Goal: Navigation & Orientation: Find specific page/section

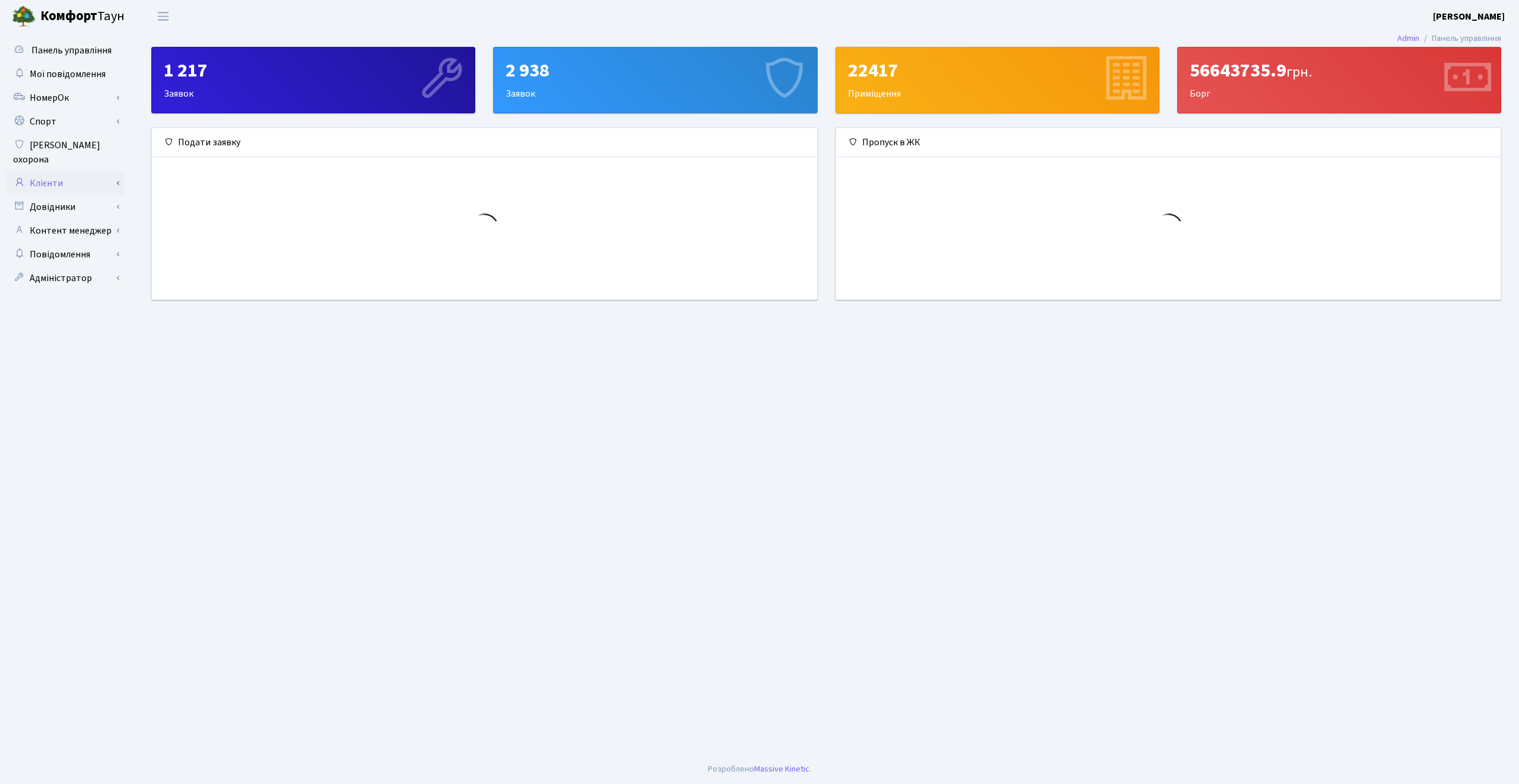
click at [59, 172] on link "Клієнти" at bounding box center [65, 183] width 119 height 24
click at [96, 244] on link "Повідомлення" at bounding box center [65, 254] width 119 height 24
click at [68, 243] on link "Повідомлення" at bounding box center [65, 254] width 119 height 24
click at [67, 267] on link "Відправлення" at bounding box center [65, 278] width 119 height 24
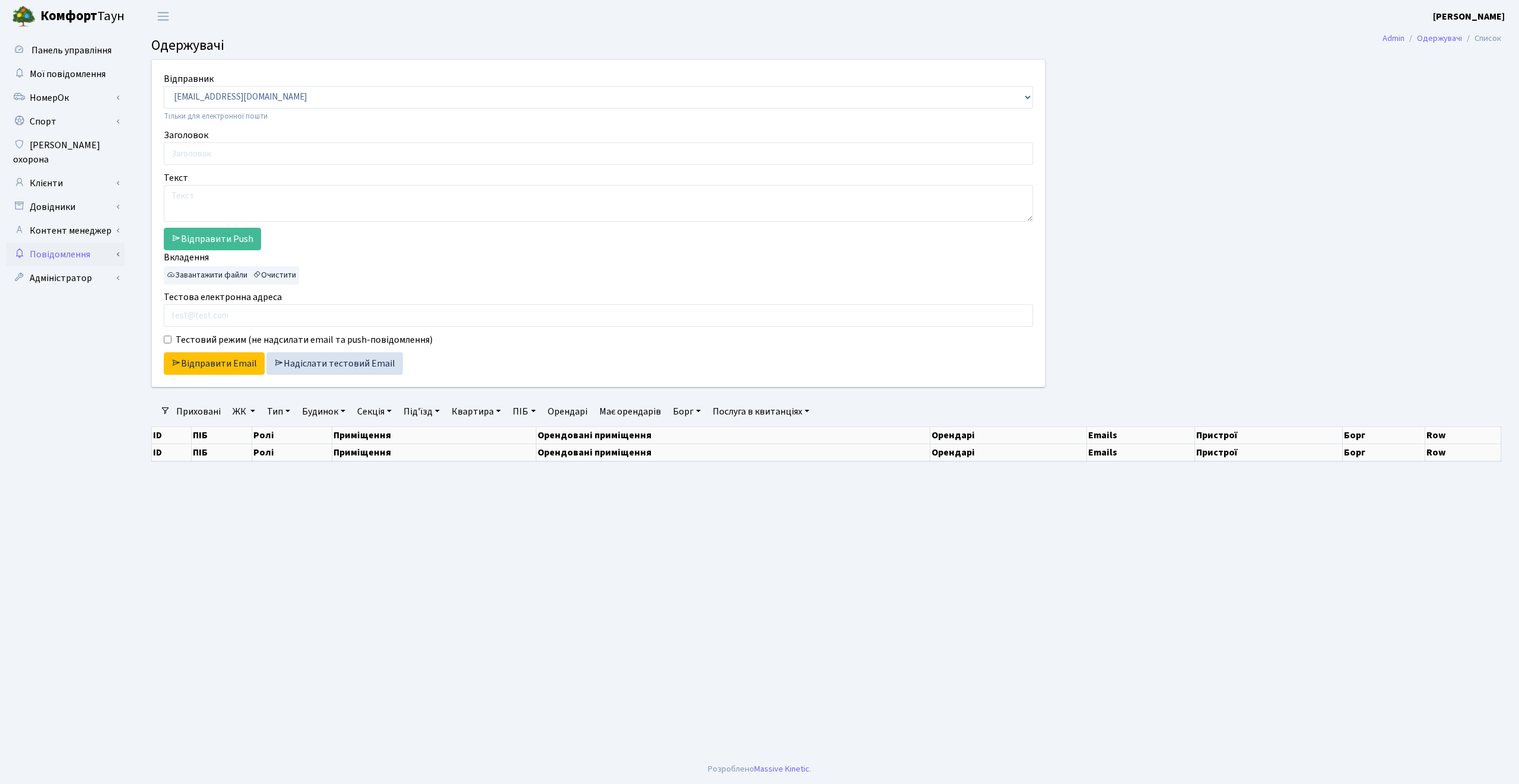
click at [98, 243] on link "Повідомлення" at bounding box center [65, 254] width 119 height 24
select select "25"
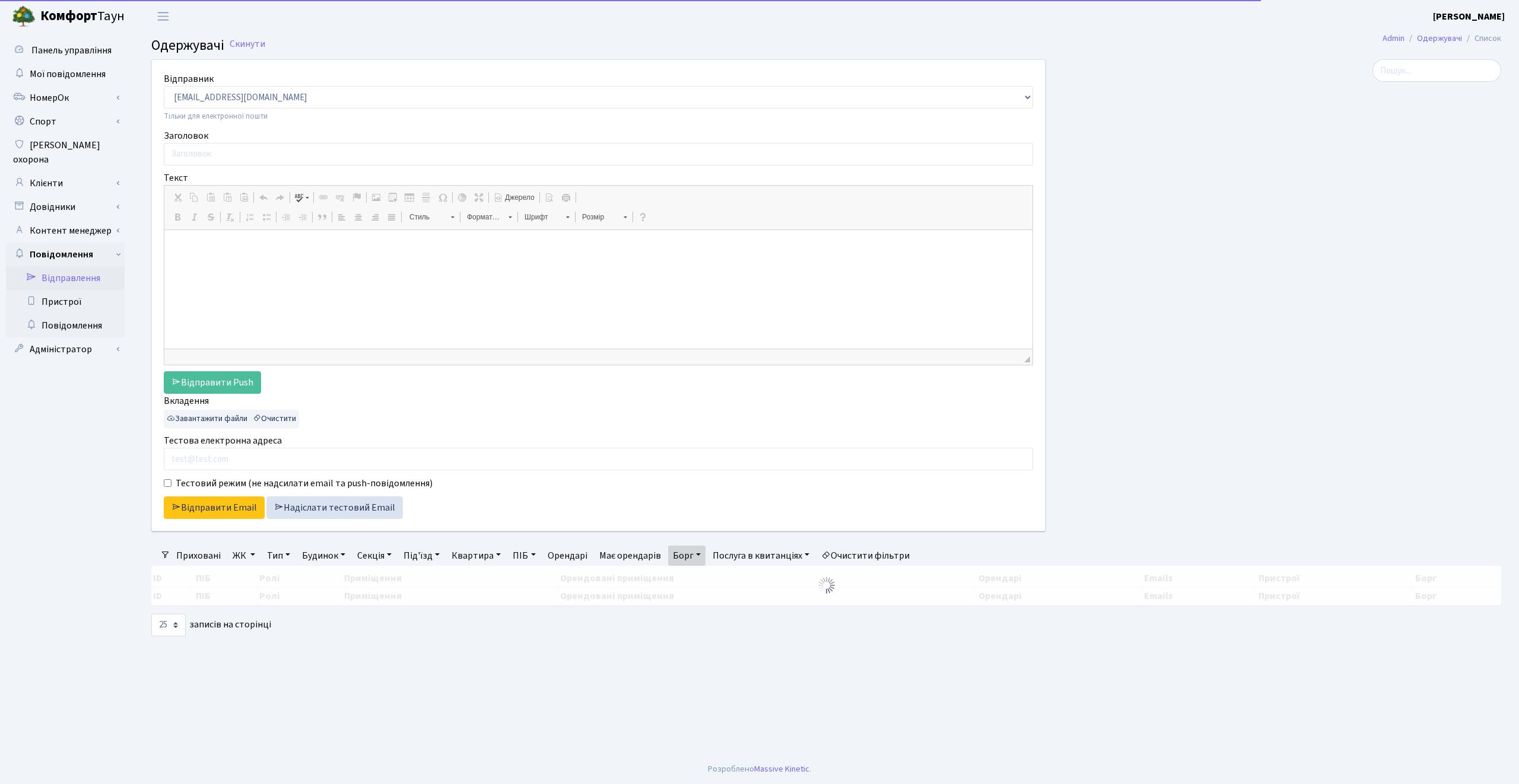
click at [887, 413] on div "Вкладення Завантажити файли Очистити" at bounding box center [598, 411] width 869 height 35
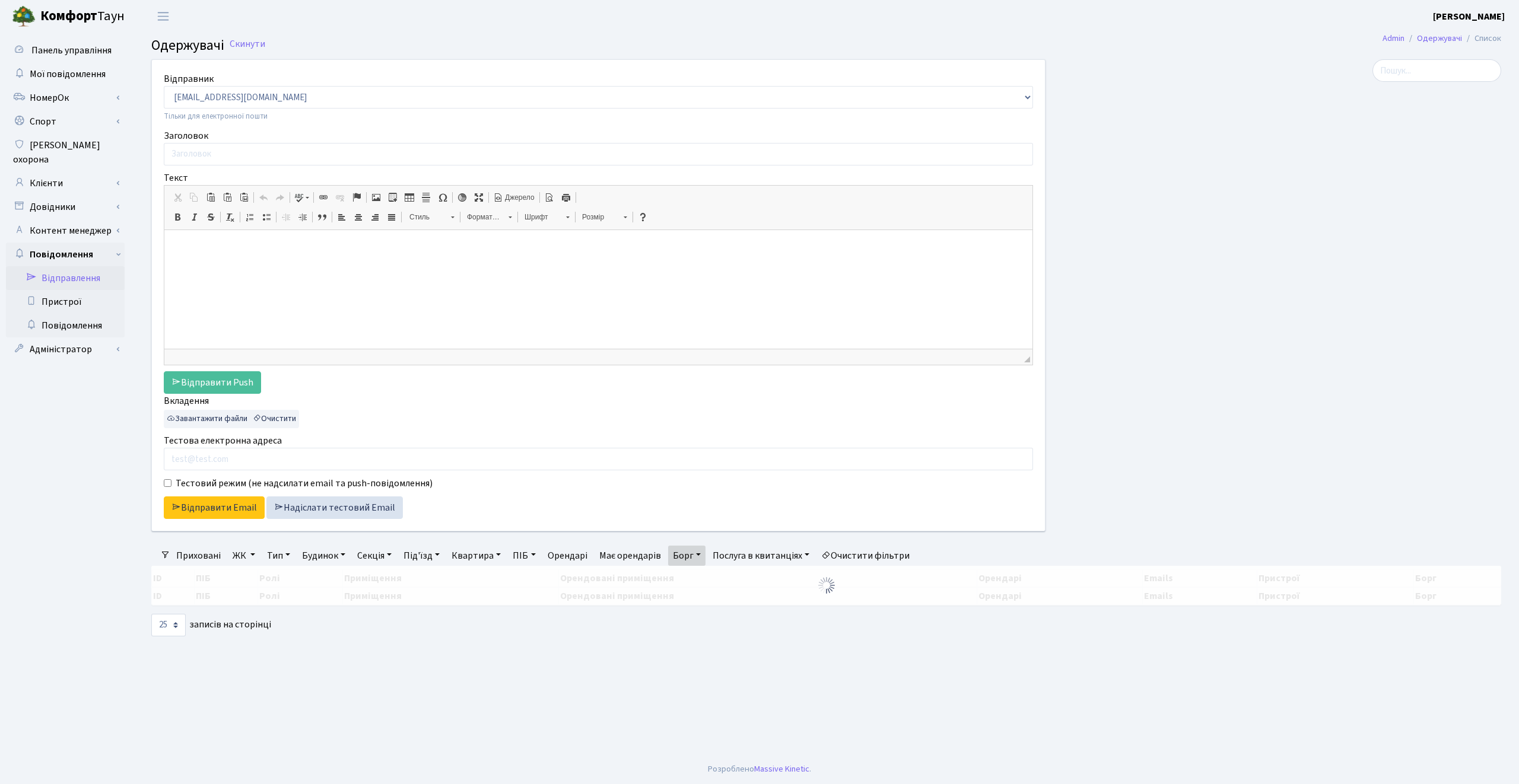
click at [892, 557] on link "Очистити фільтри" at bounding box center [865, 555] width 98 height 20
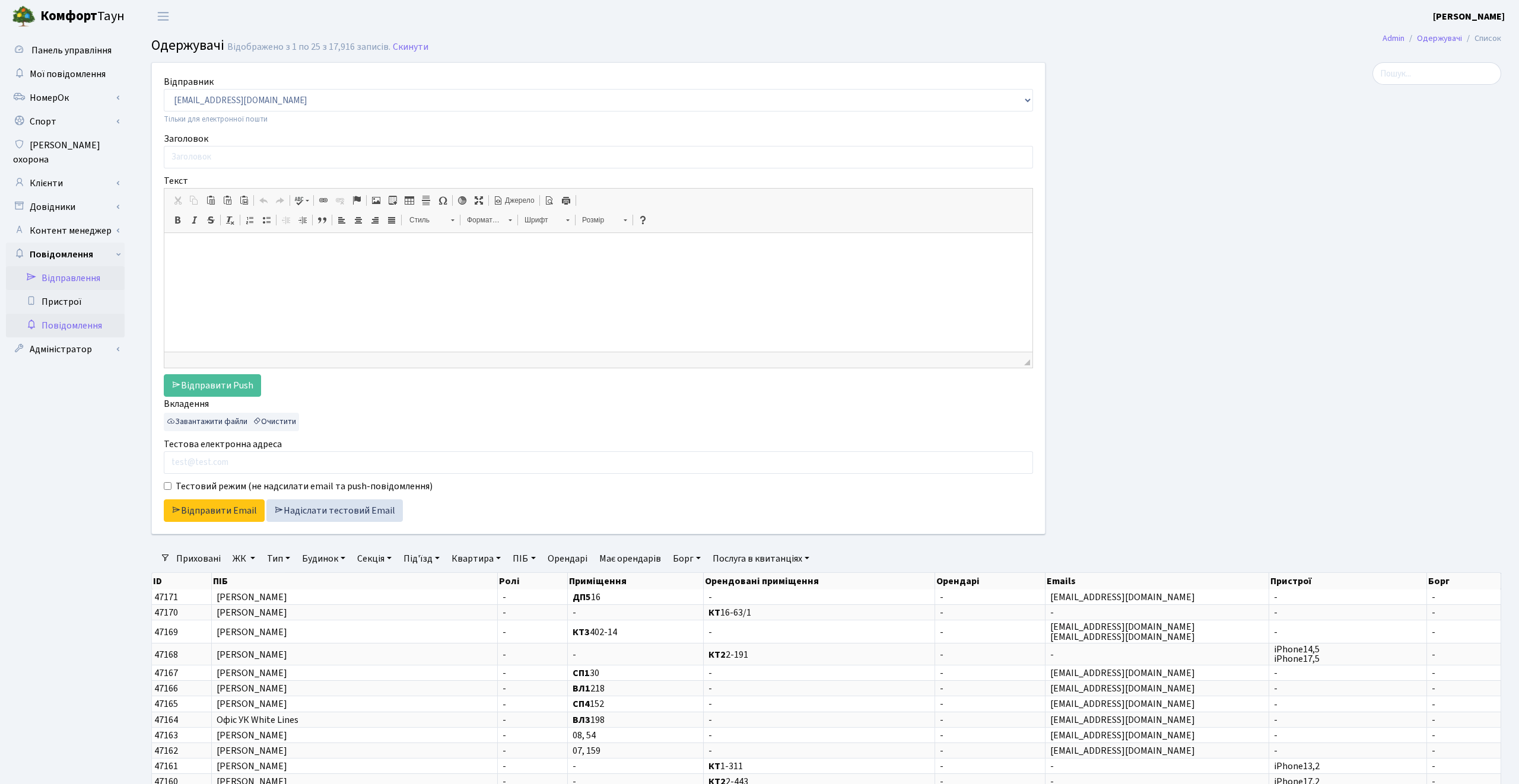
click at [73, 314] on link "Повідомлення" at bounding box center [65, 325] width 119 height 24
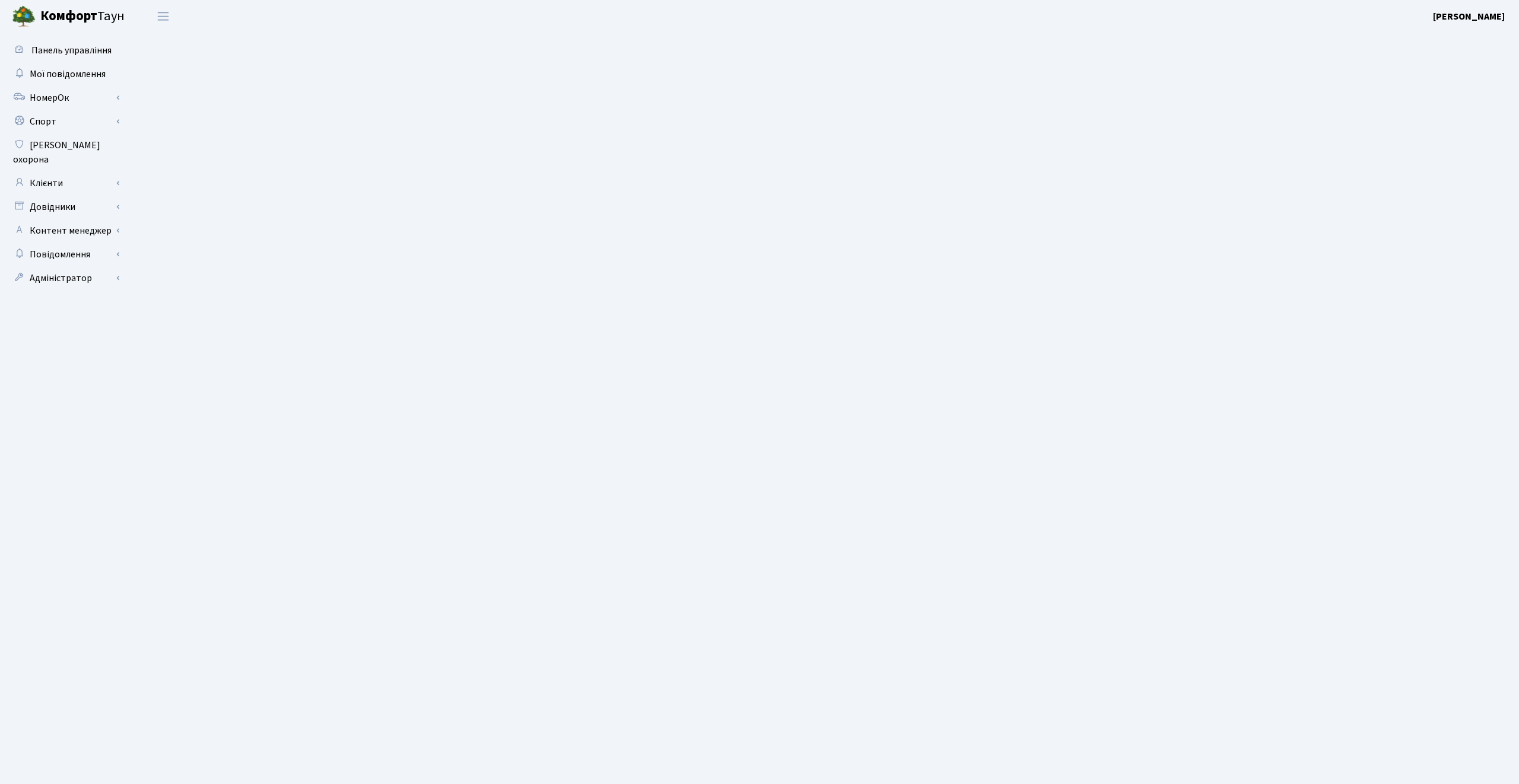
select select "25"
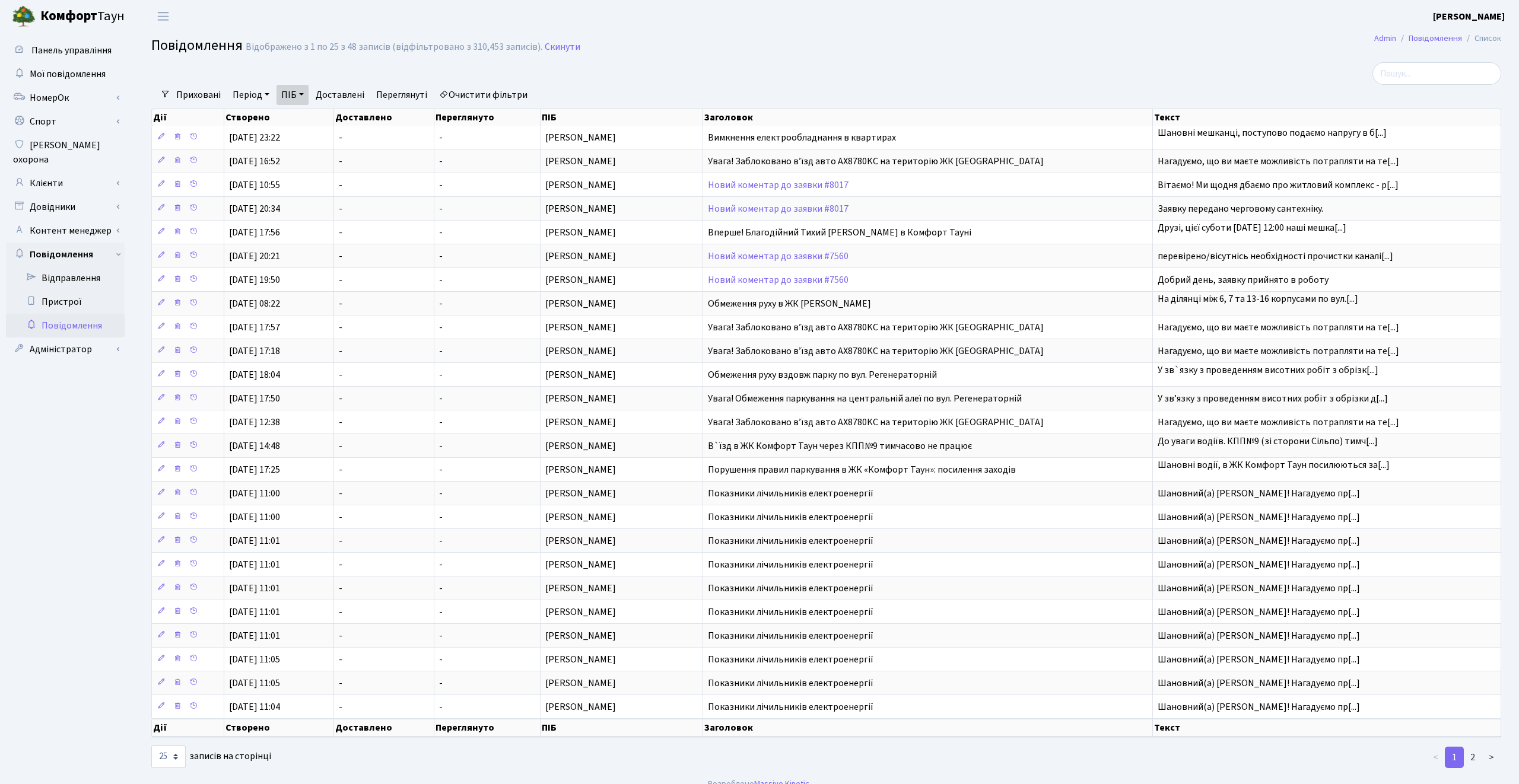
click at [496, 94] on link "Очистити фільтри" at bounding box center [483, 95] width 98 height 20
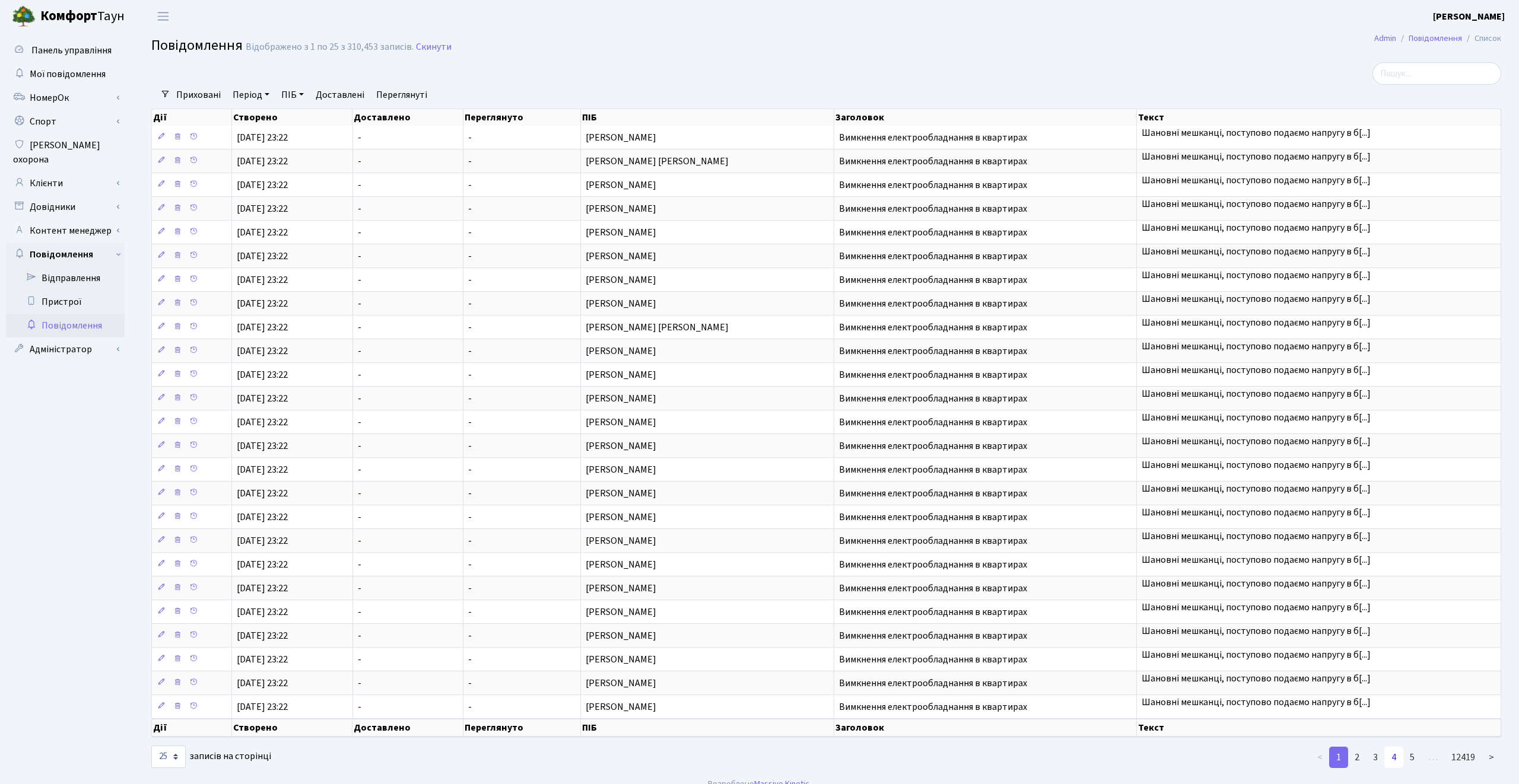
click at [1397, 759] on link "4" at bounding box center [1394, 758] width 19 height 21
click at [1417, 754] on link "5" at bounding box center [1412, 758] width 19 height 21
click at [1417, 754] on link "6" at bounding box center [1412, 758] width 19 height 21
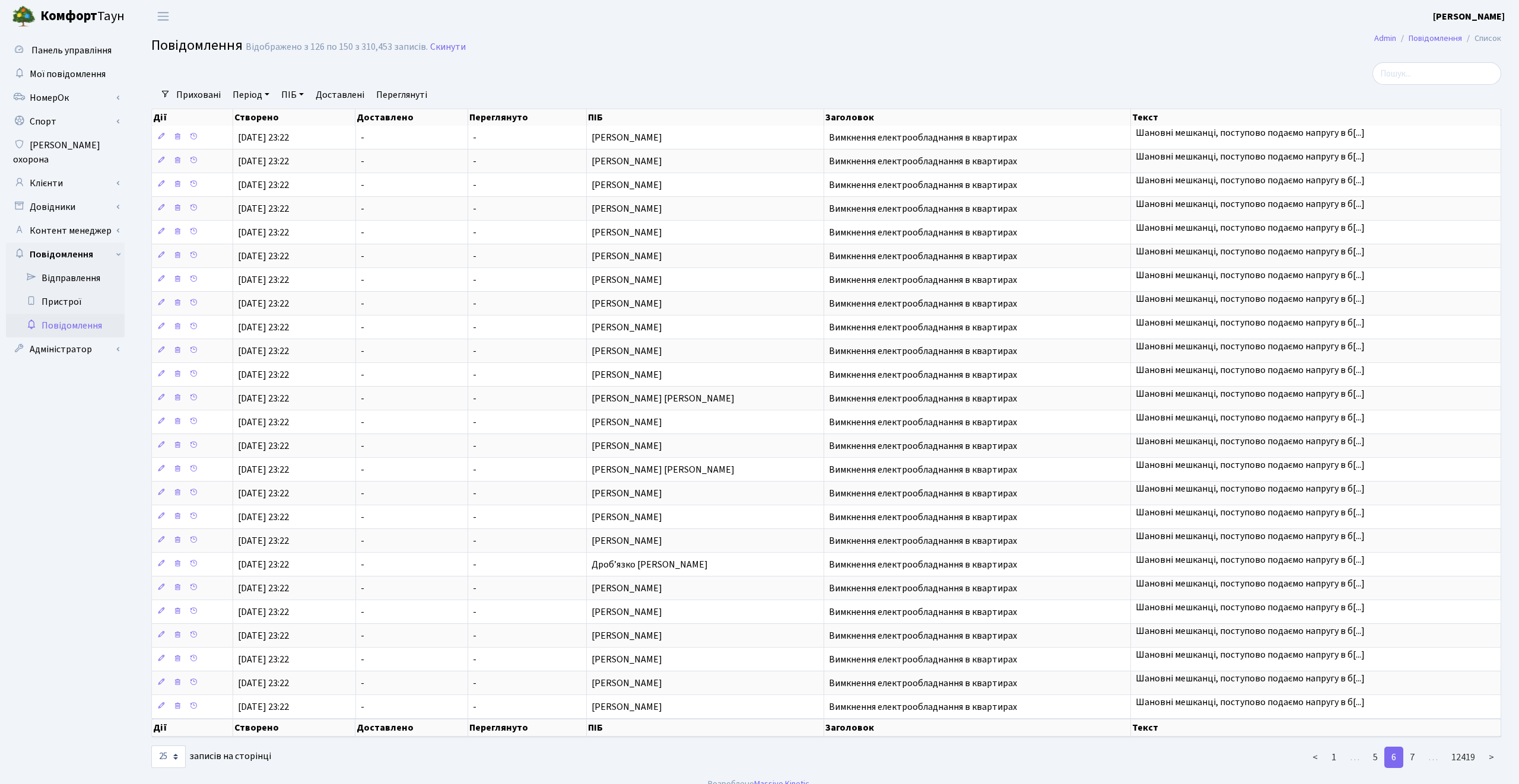
click at [1417, 754] on link "7" at bounding box center [1412, 758] width 19 height 21
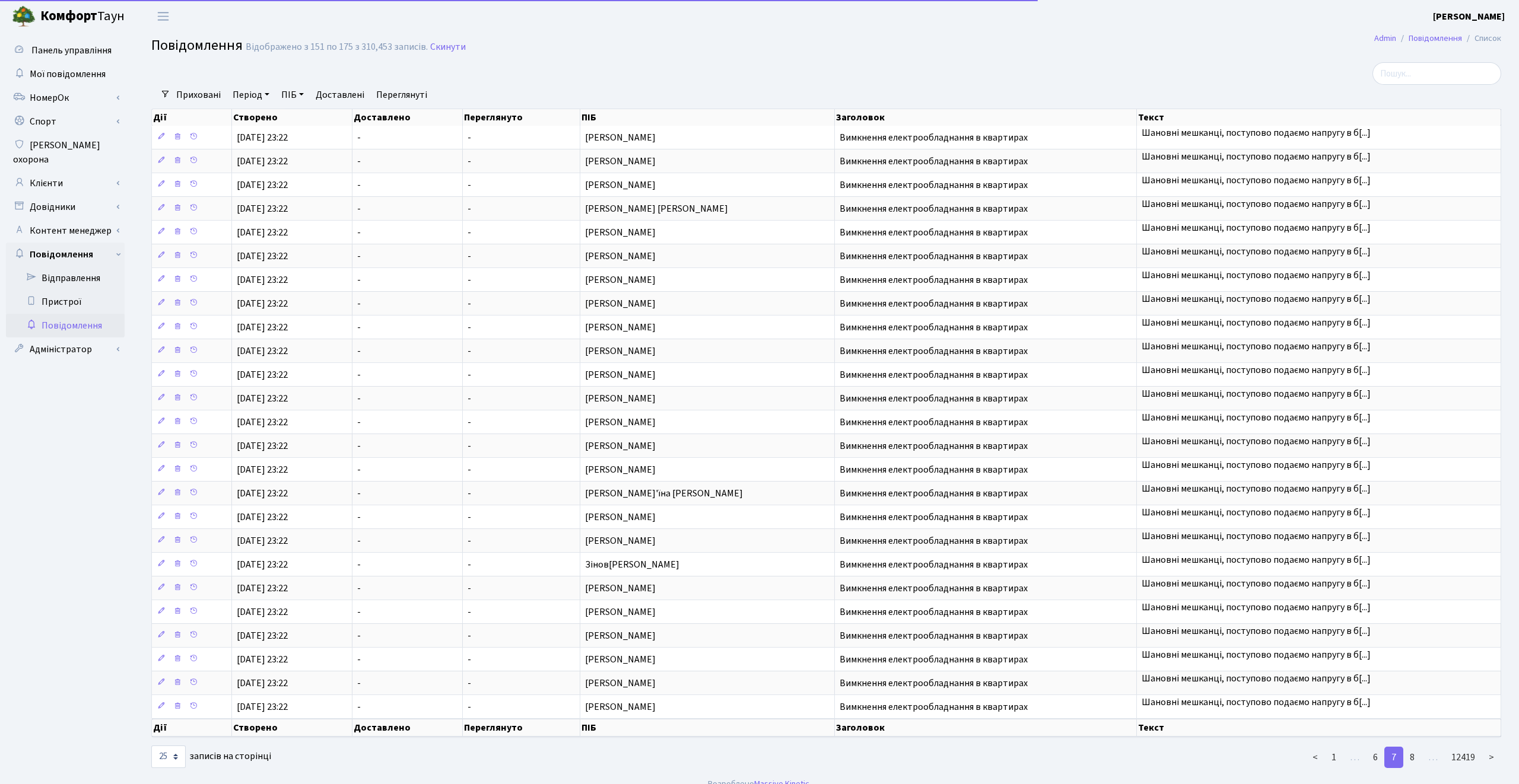
click at [1417, 754] on link "8" at bounding box center [1412, 758] width 19 height 21
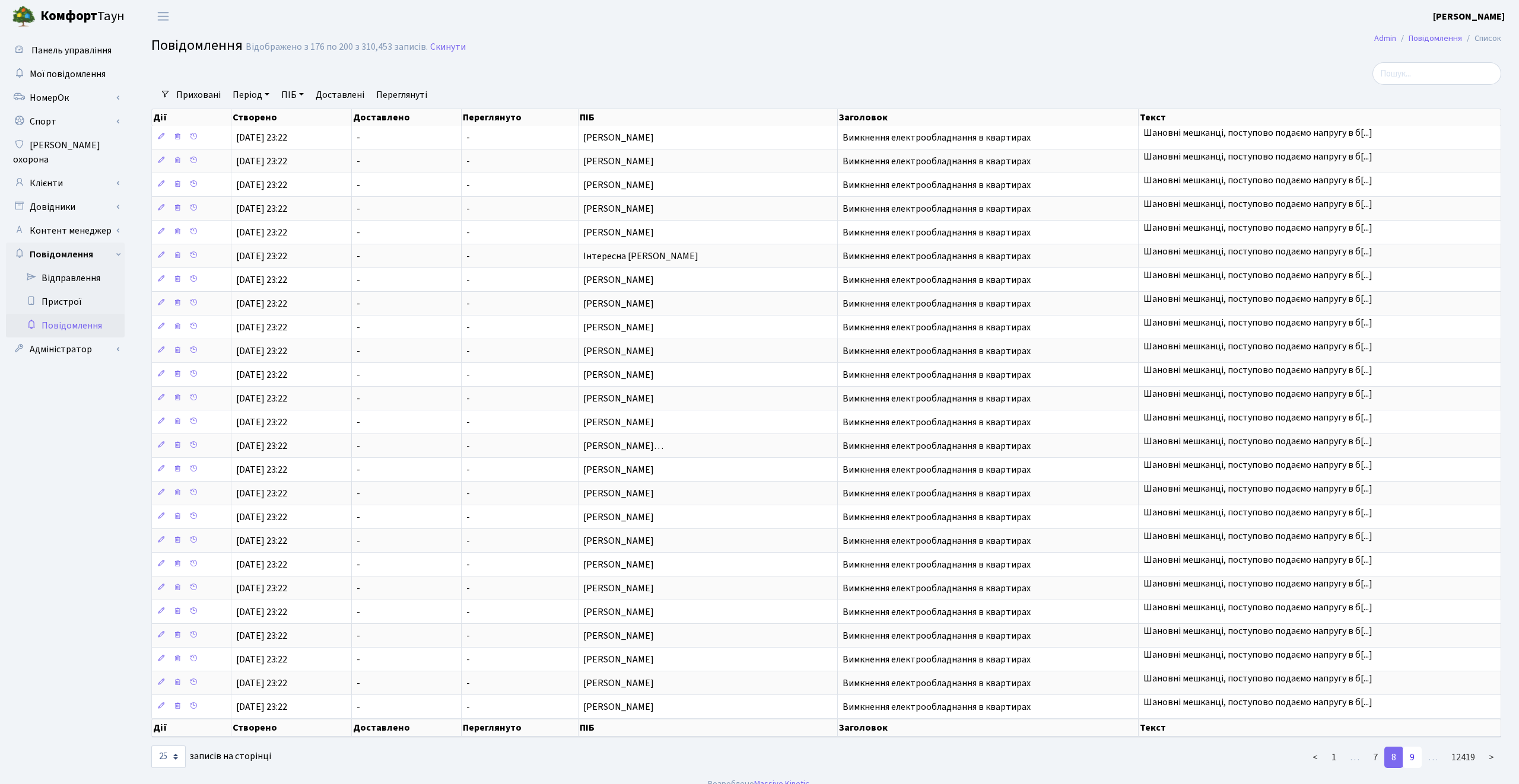
click at [1417, 754] on link "9" at bounding box center [1412, 758] width 19 height 21
click at [1417, 754] on link "10" at bounding box center [1409, 758] width 24 height 21
click at [1417, 754] on link "11" at bounding box center [1409, 758] width 24 height 21
click at [1417, 754] on link "12" at bounding box center [1409, 758] width 24 height 21
click at [1417, 754] on link "13" at bounding box center [1409, 758] width 24 height 21
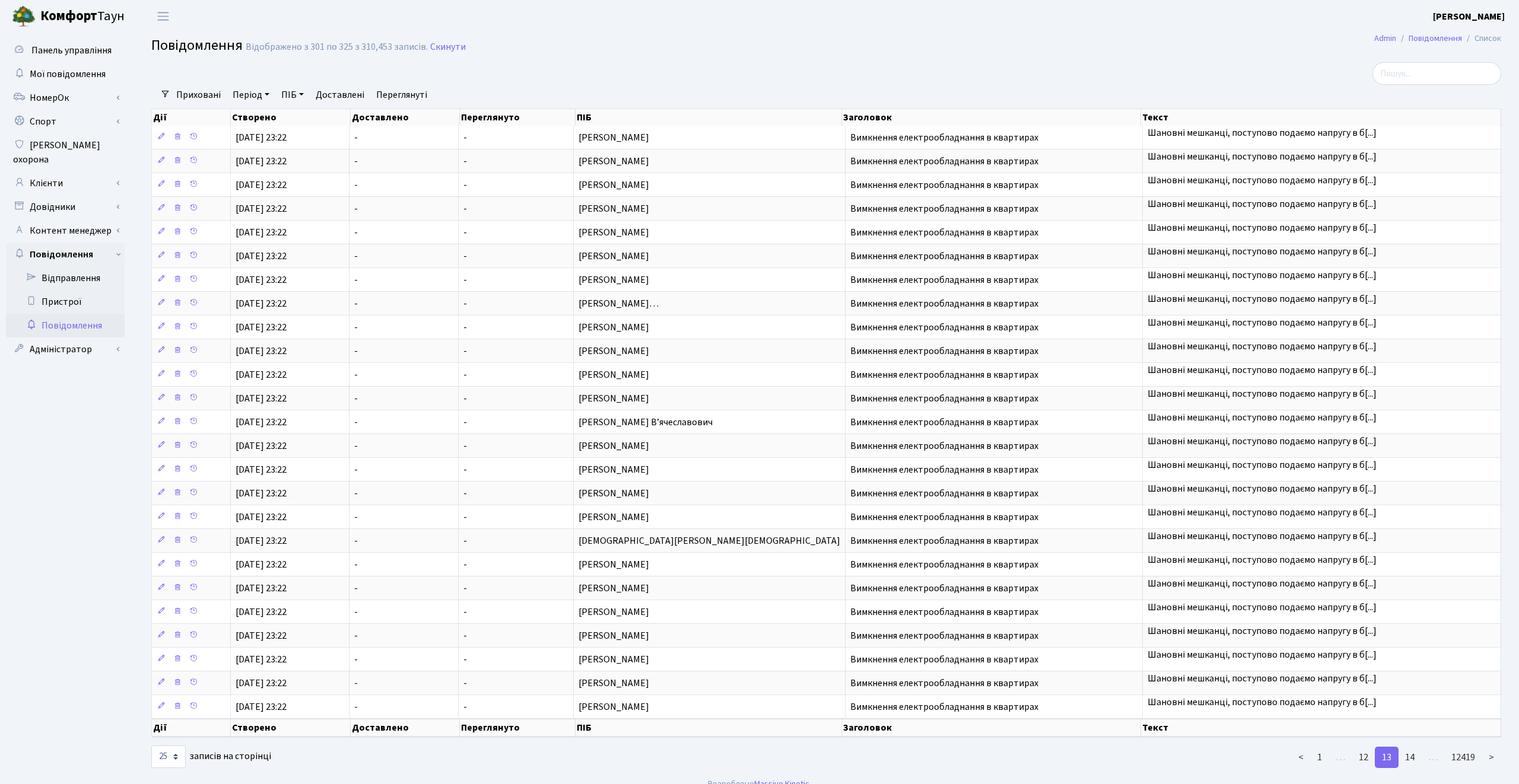
click at [1417, 754] on link "14" at bounding box center [1409, 758] width 24 height 21
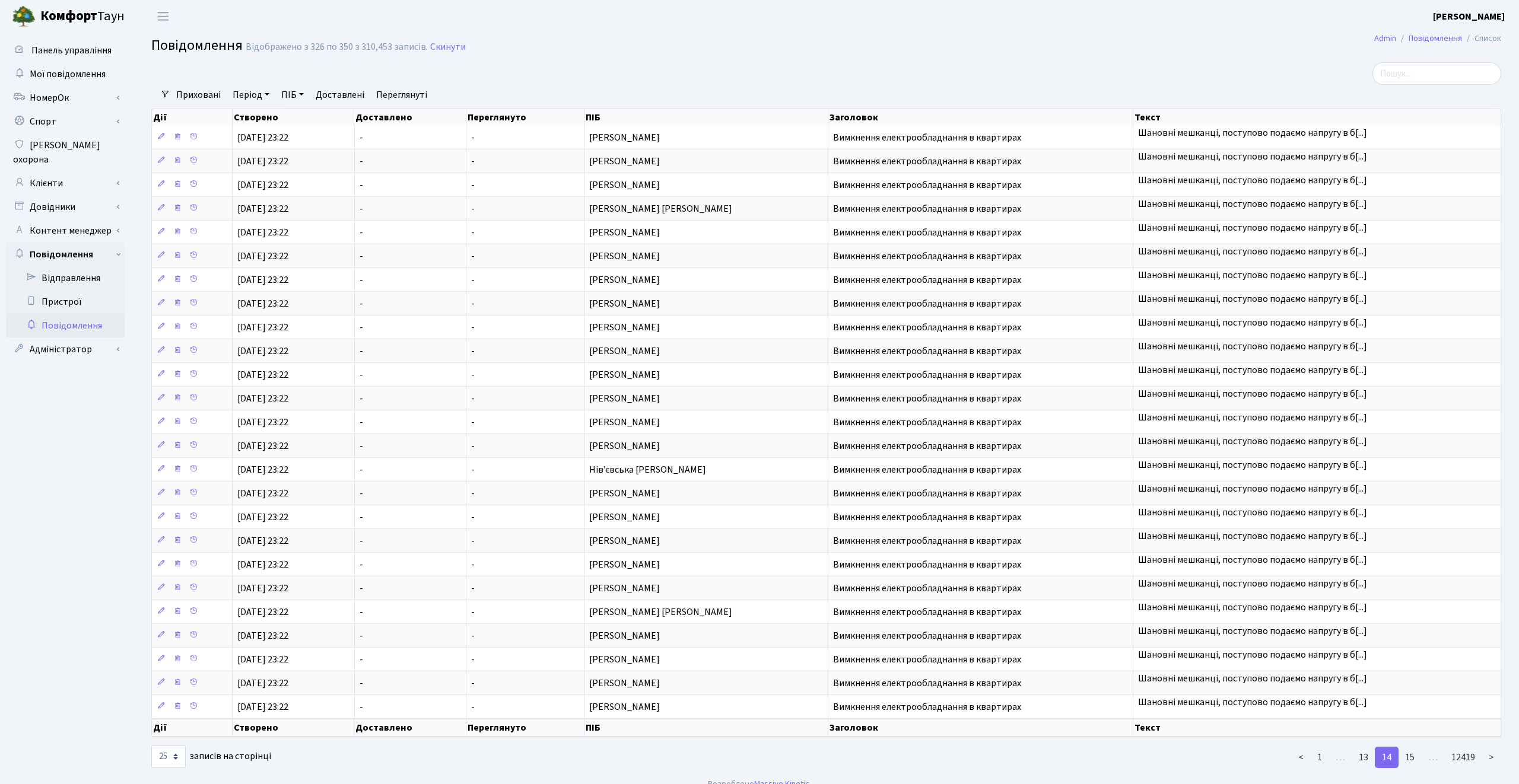
click at [1417, 754] on link "15" at bounding box center [1409, 758] width 24 height 21
click at [1417, 754] on link "16" at bounding box center [1409, 758] width 24 height 21
click at [1417, 754] on link "17" at bounding box center [1409, 758] width 24 height 21
click at [1417, 754] on link "18" at bounding box center [1409, 758] width 24 height 21
click at [1417, 754] on link "19" at bounding box center [1409, 758] width 24 height 21
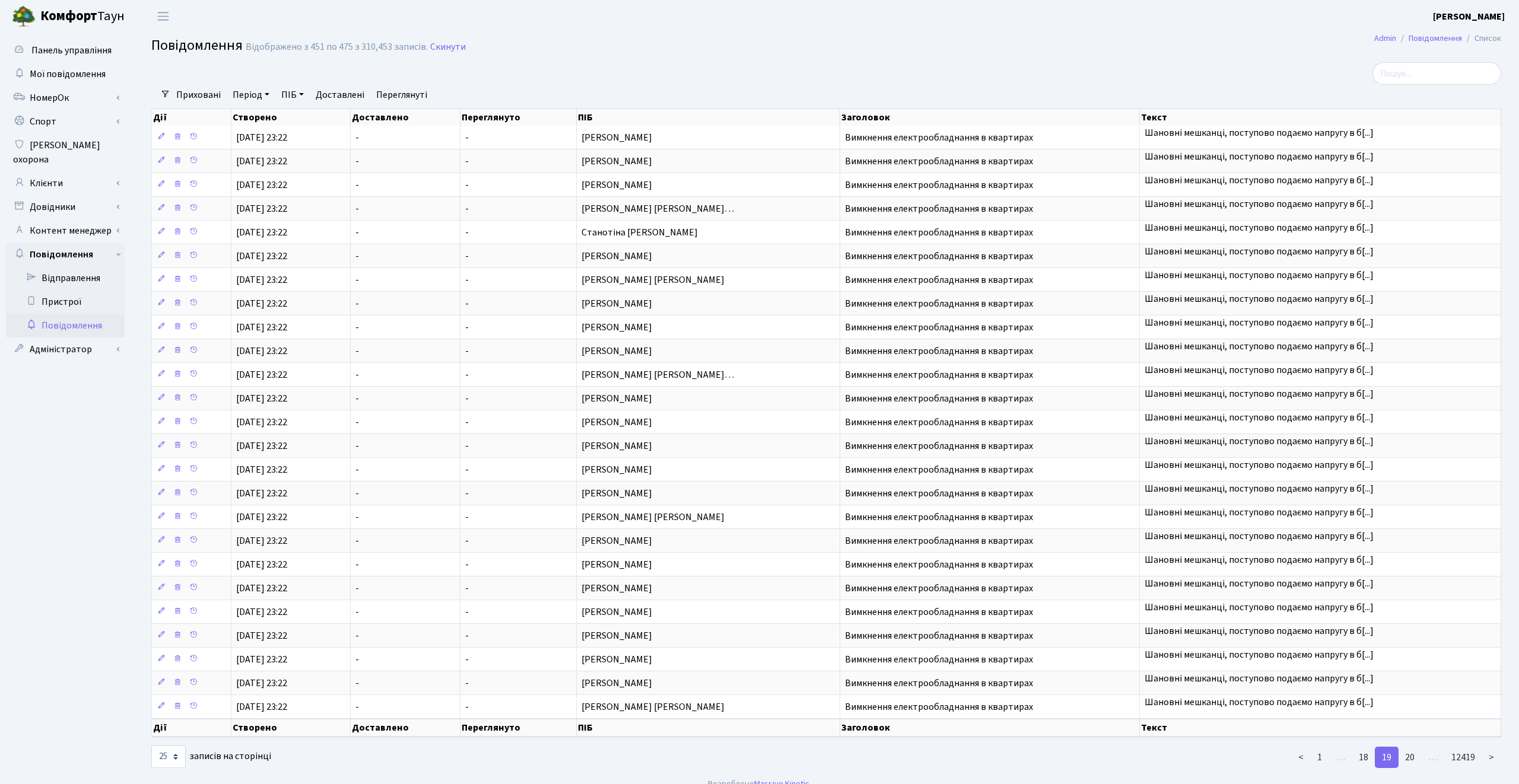
click at [1417, 754] on link "20" at bounding box center [1409, 758] width 24 height 21
click at [1417, 754] on link "21" at bounding box center [1409, 758] width 24 height 21
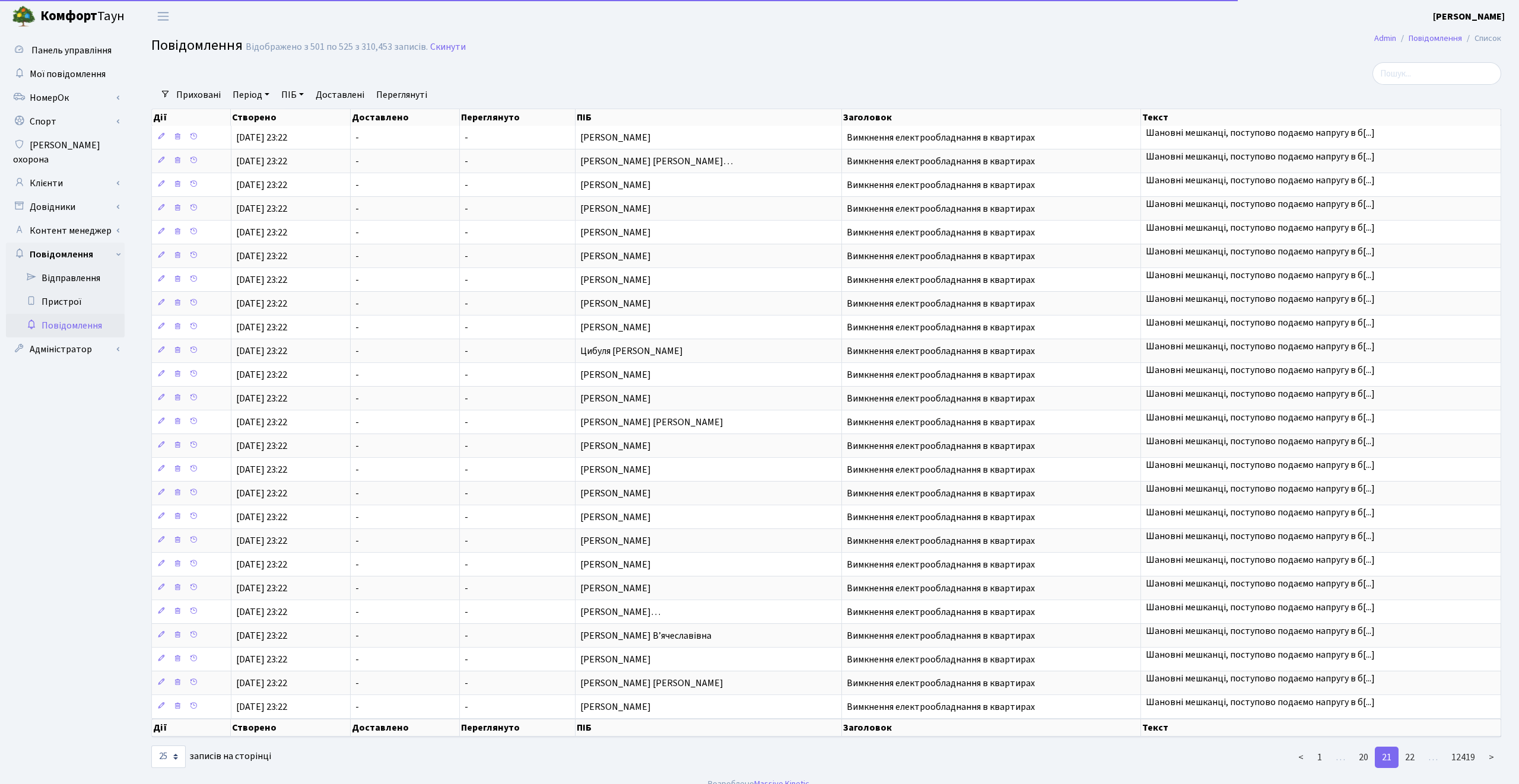
click at [1417, 754] on link "22" at bounding box center [1409, 758] width 24 height 21
click at [1417, 754] on link "23" at bounding box center [1409, 758] width 24 height 21
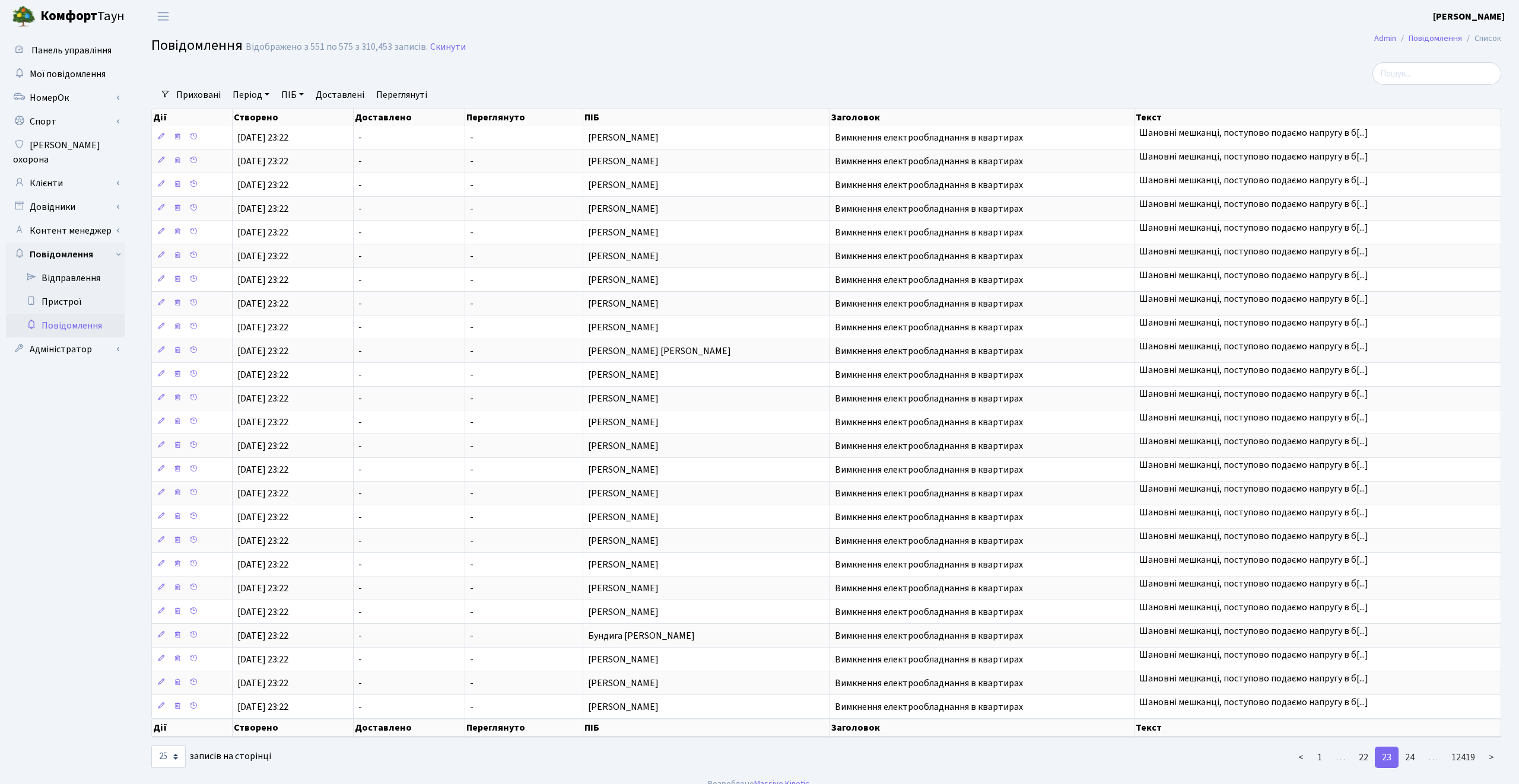
click at [1417, 754] on link "24" at bounding box center [1409, 758] width 24 height 21
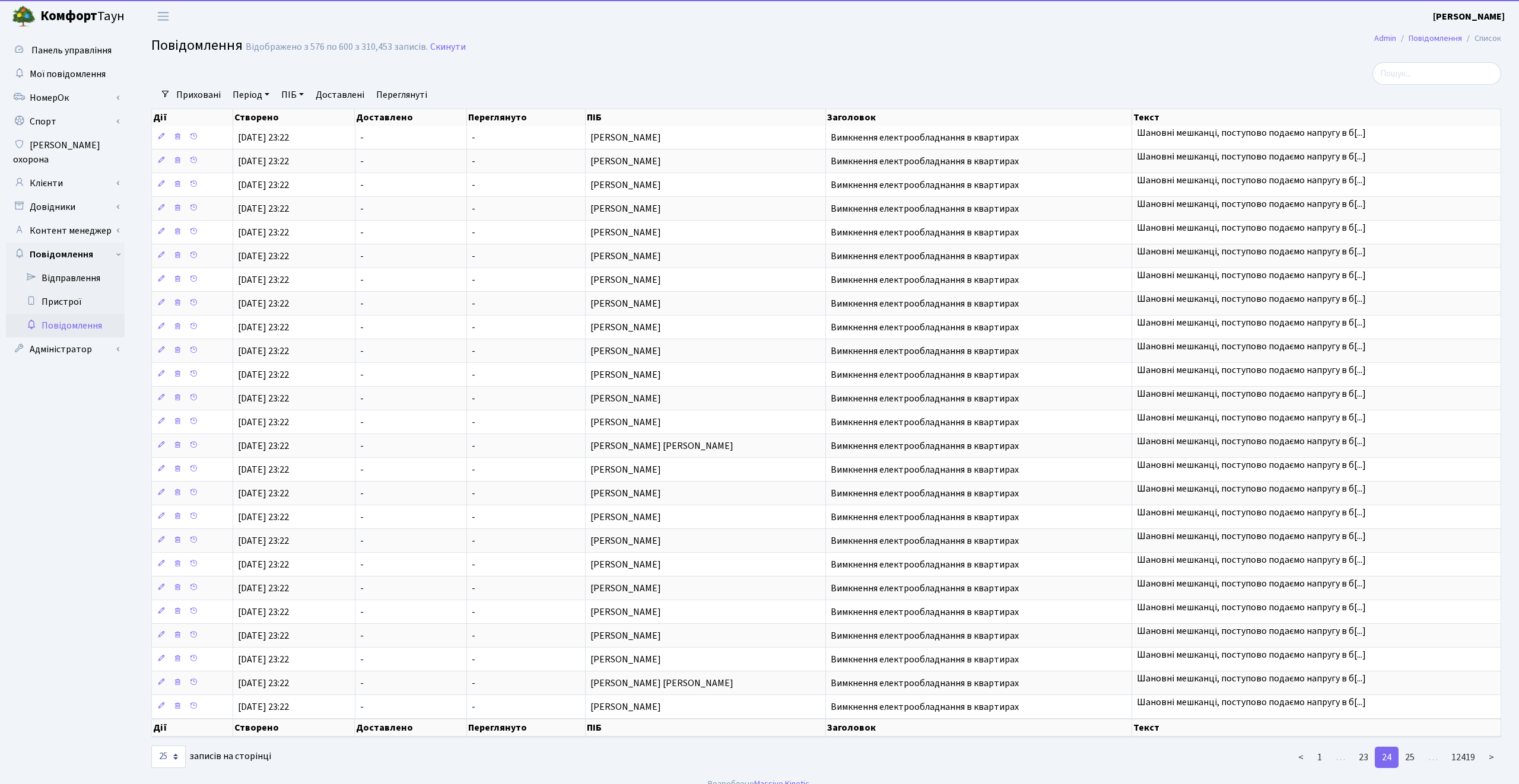
click at [1417, 754] on link "25" at bounding box center [1409, 758] width 24 height 21
